Goal: Information Seeking & Learning: Check status

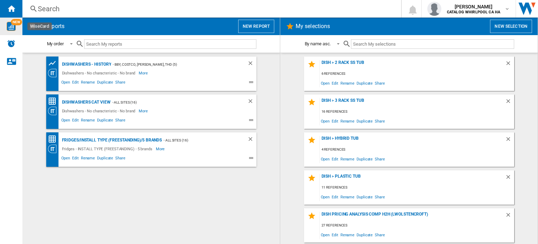
click at [11, 29] on img "WiseCard" at bounding box center [11, 26] width 9 height 9
click at [14, 49] on div "Alerts" at bounding box center [11, 44] width 22 height 18
click at [251, 23] on button "New report" at bounding box center [256, 26] width 36 height 13
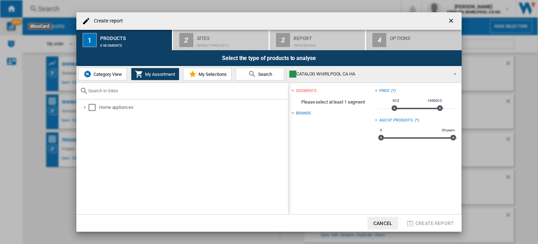
drag, startPoint x: 91, startPoint y: 108, endPoint x: 118, endPoint y: 97, distance: 28.6
click at [92, 107] on div "Select" at bounding box center [92, 107] width 7 height 7
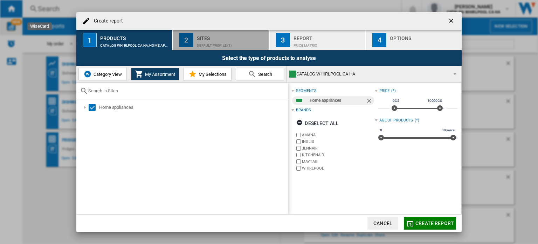
click at [221, 44] on div "Default profile (1)" at bounding box center [231, 43] width 69 height 7
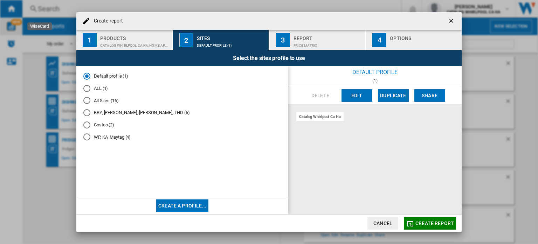
click at [430, 223] on span "Create report" at bounding box center [435, 223] width 39 height 6
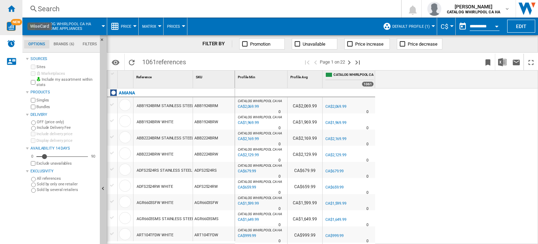
click at [11, 11] on ng-md-icon "Home" at bounding box center [11, 8] width 8 height 8
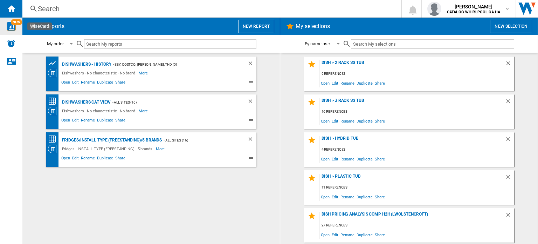
click at [175, 7] on div "Search" at bounding box center [210, 9] width 345 height 10
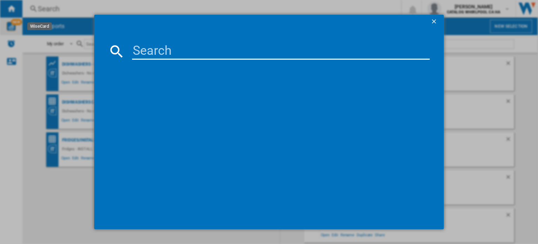
click at [183, 50] on input at bounding box center [281, 51] width 298 height 17
paste input "AMANA ADFS2524RW WHITE"
type input "AMANA ADFS2524RW WHITE"
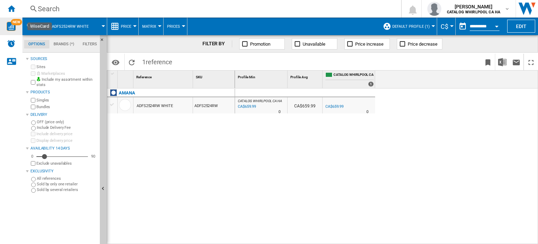
click at [418, 22] on button "Default profile (1)" at bounding box center [412, 27] width 41 height 18
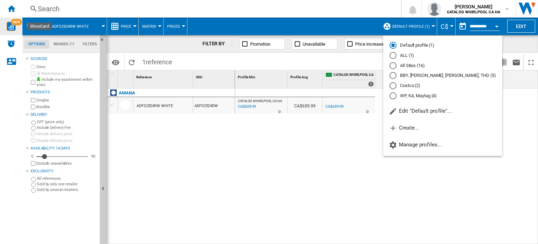
click at [409, 84] on md-radio-button "Costco (2)" at bounding box center [443, 85] width 107 height 7
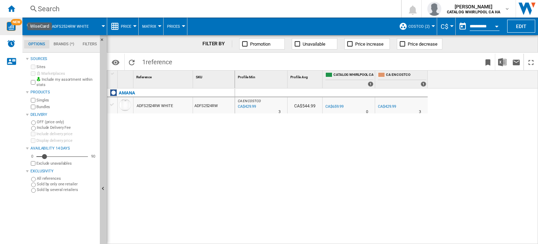
click at [135, 24] on md-menu "Price Price Price Matrix Price Ranking Analytics Base 100 Shared references Cov…" at bounding box center [123, 27] width 32 height 18
click at [132, 25] on button "Price" at bounding box center [128, 27] width 14 height 18
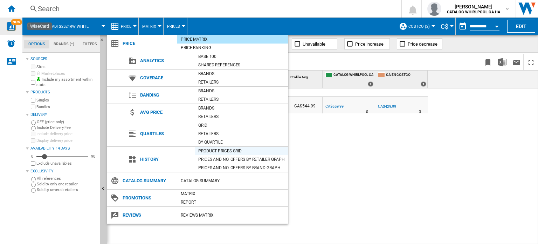
click at [210, 149] on div "Product prices grid" at bounding box center [242, 150] width 94 height 7
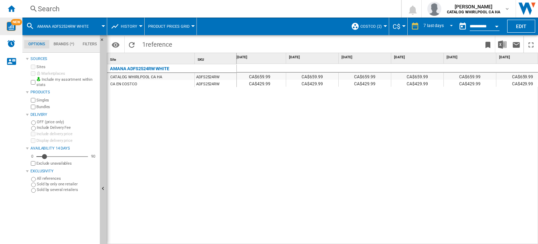
scroll to position [0, 118]
